Goal: Information Seeking & Learning: Learn about a topic

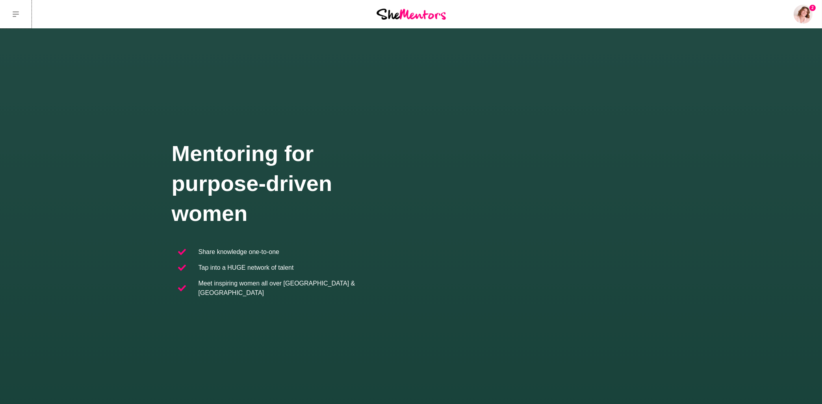
click at [16, 12] on icon at bounding box center [16, 14] width 6 height 6
click at [18, 14] on icon at bounding box center [16, 14] width 6 height 6
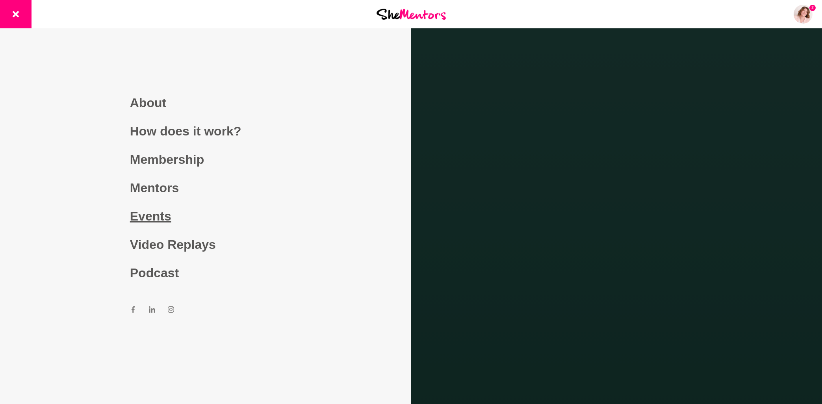
click at [156, 217] on link "Events" at bounding box center [205, 216] width 151 height 28
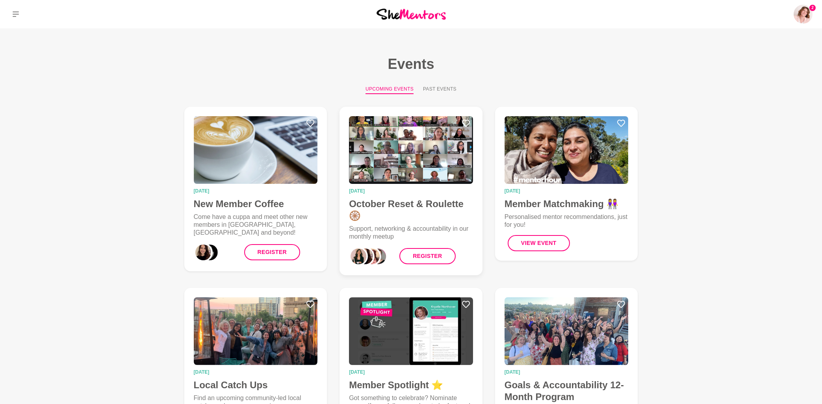
click at [419, 154] on img at bounding box center [411, 150] width 124 height 68
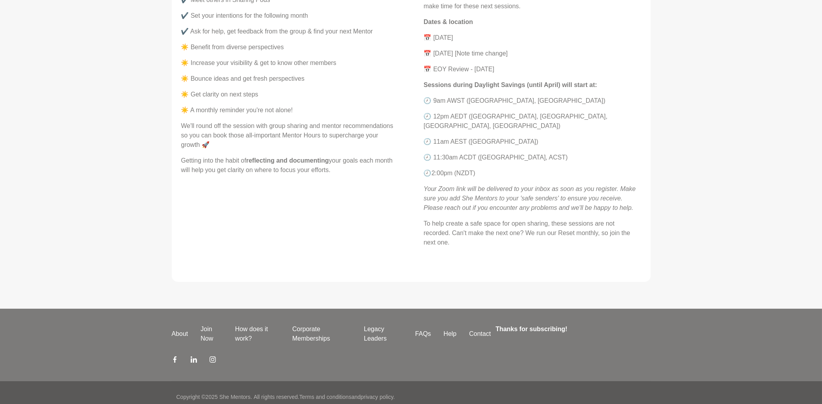
scroll to position [377, 0]
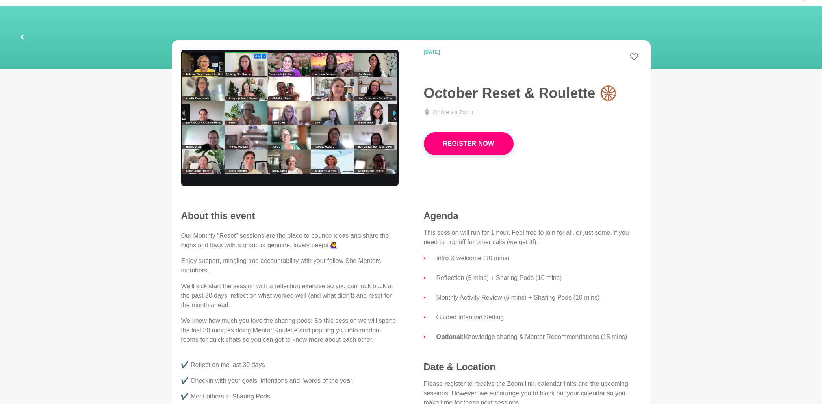
scroll to position [84, 0]
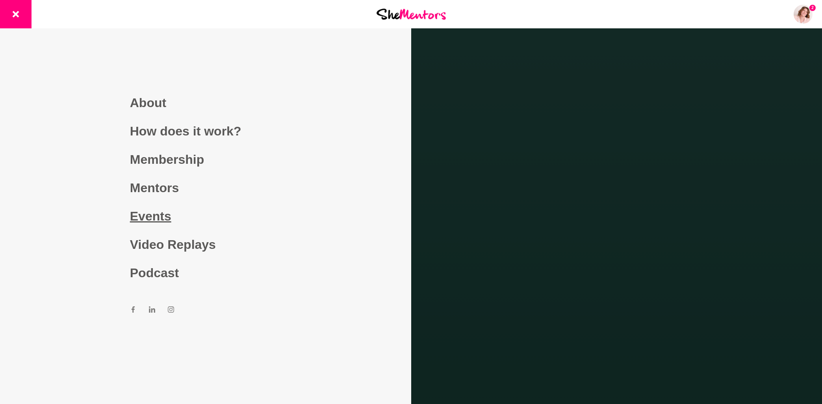
click at [154, 219] on link "Events" at bounding box center [205, 216] width 151 height 28
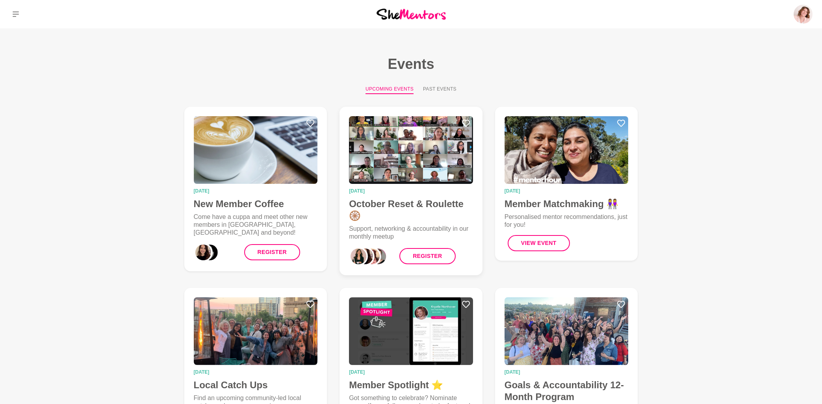
click at [409, 167] on img at bounding box center [411, 150] width 124 height 68
